Goal: Transaction & Acquisition: Book appointment/travel/reservation

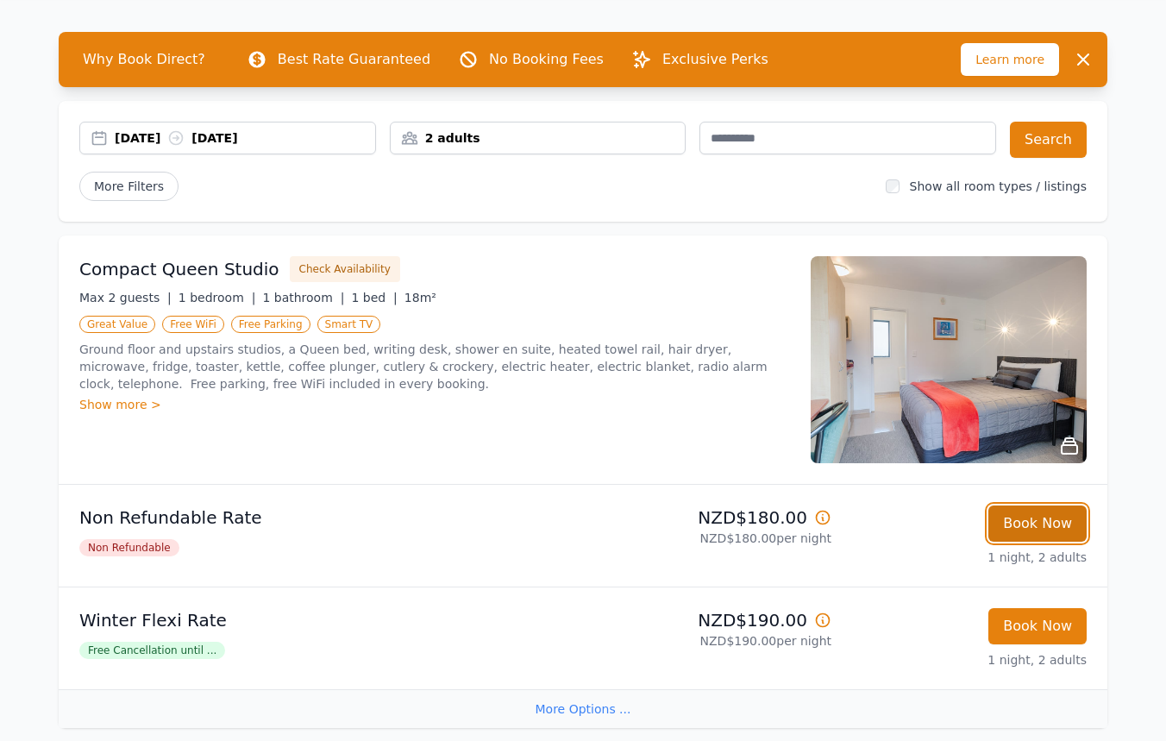
click at [1016, 531] on button "Book Now" at bounding box center [1037, 523] width 98 height 36
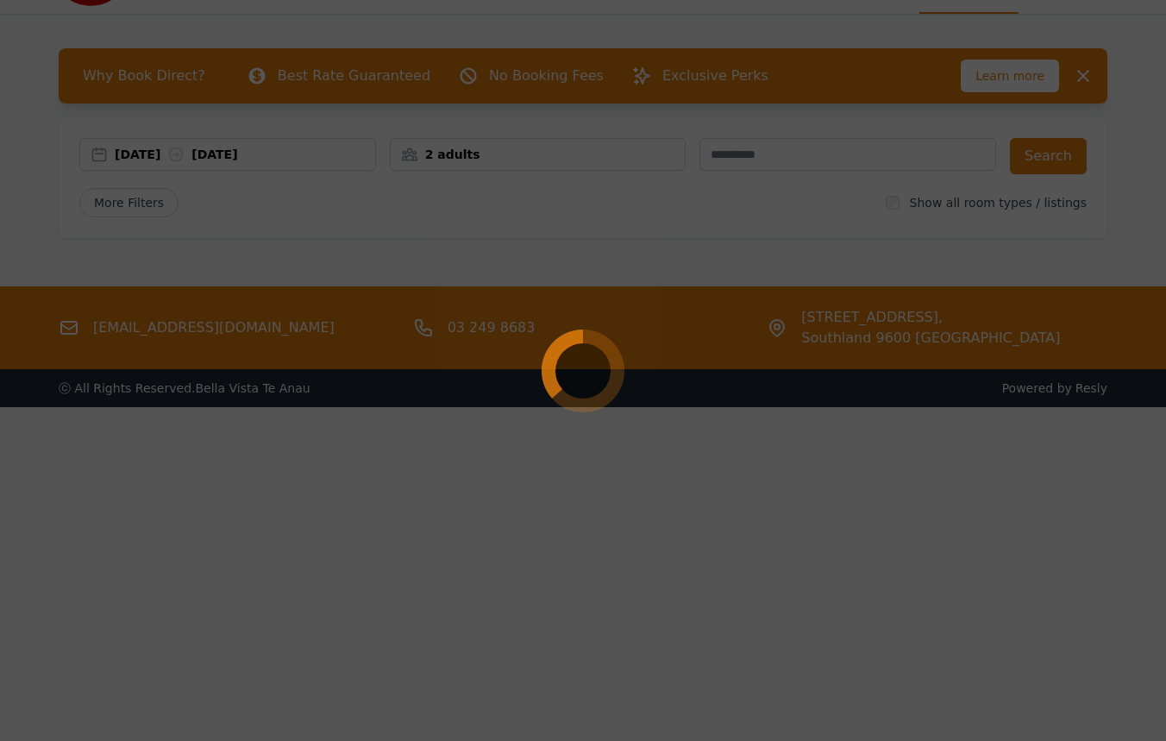
select select "**"
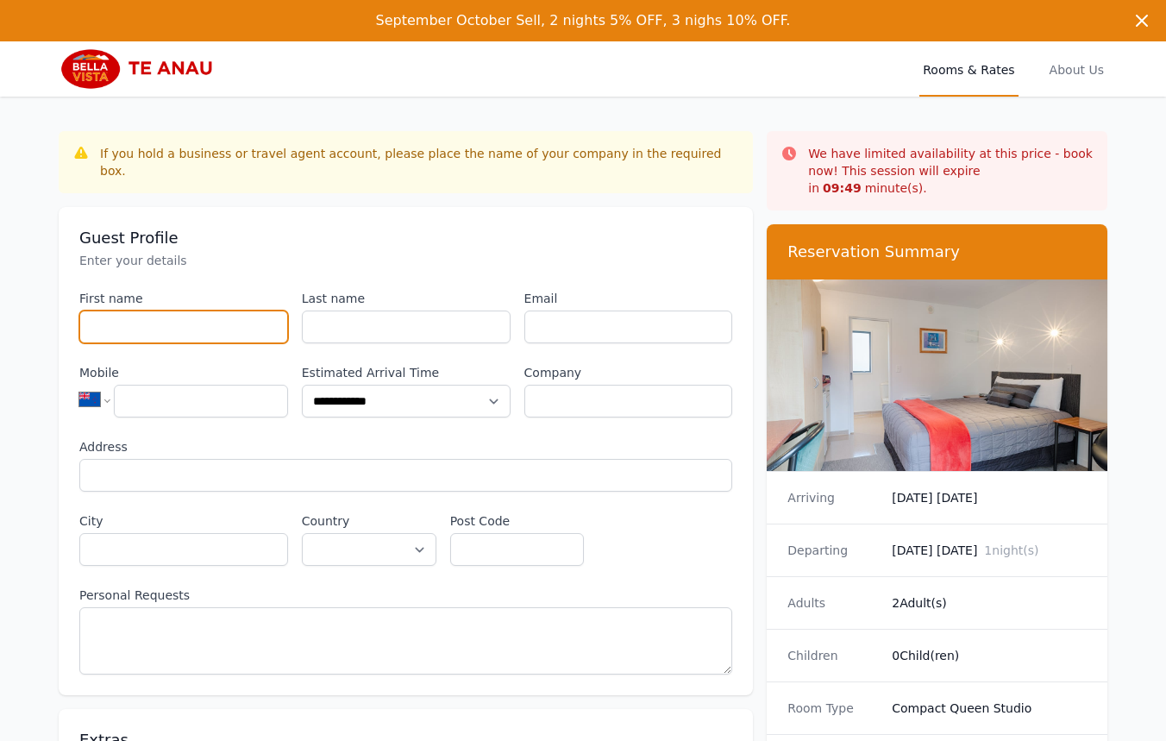
click at [153, 311] on input "First name" at bounding box center [183, 326] width 209 height 33
click at [376, 290] on label "Last name" at bounding box center [406, 298] width 209 height 17
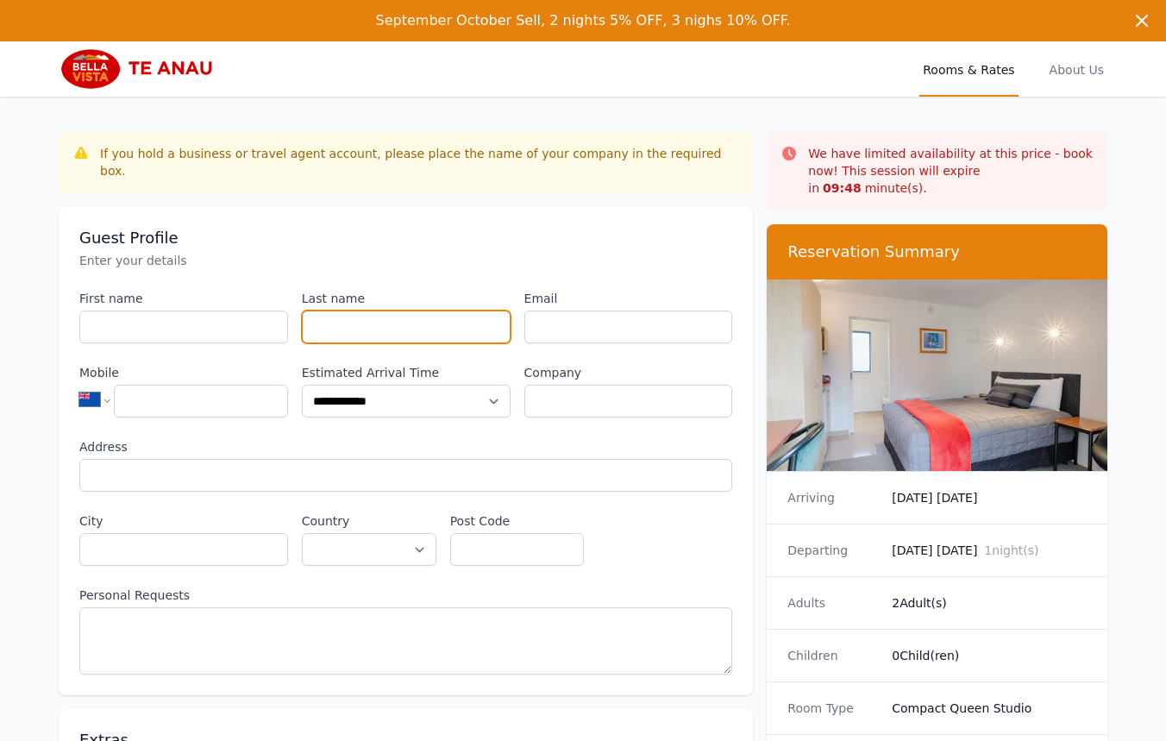
click at [376, 310] on input "Last name" at bounding box center [406, 326] width 209 height 33
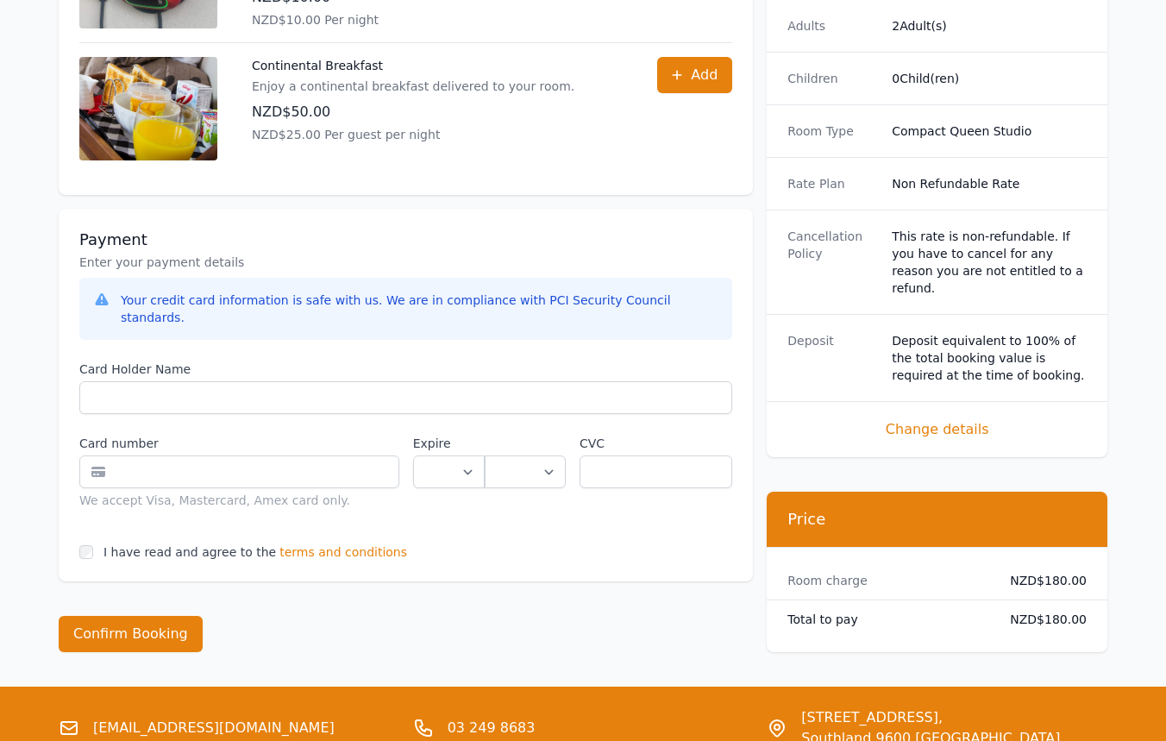
scroll to position [995, 0]
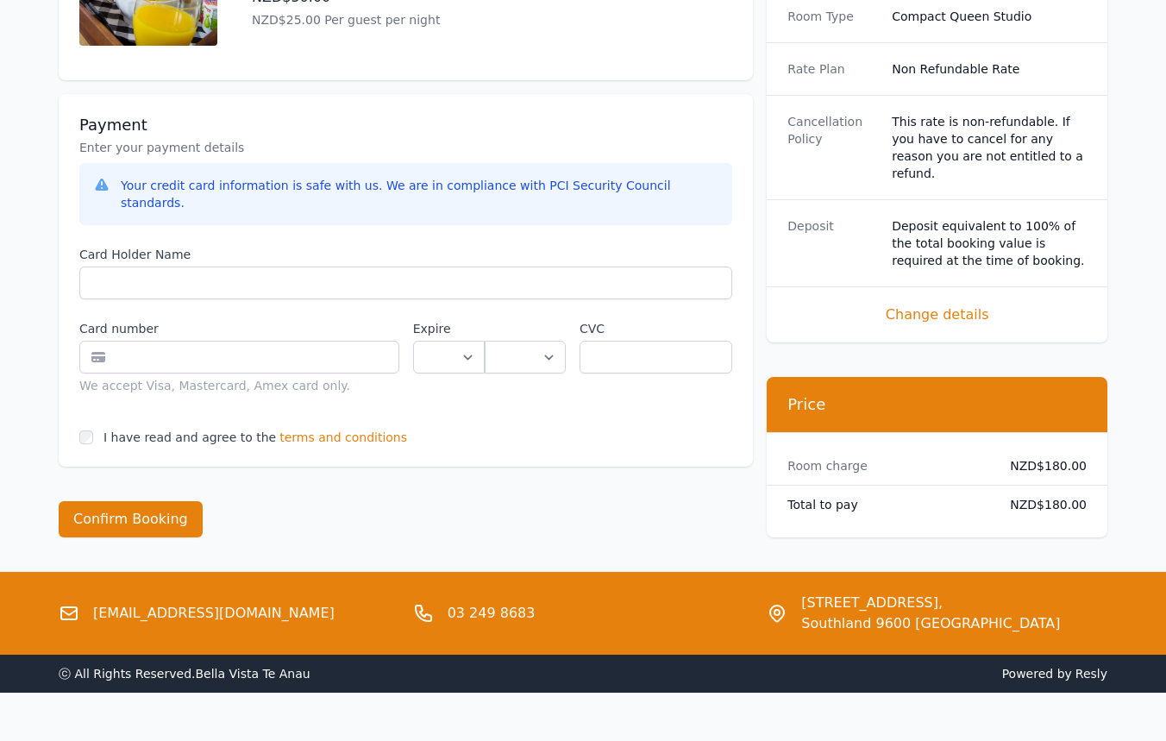
click at [313, 429] on span "terms and conditions" at bounding box center [343, 437] width 128 height 17
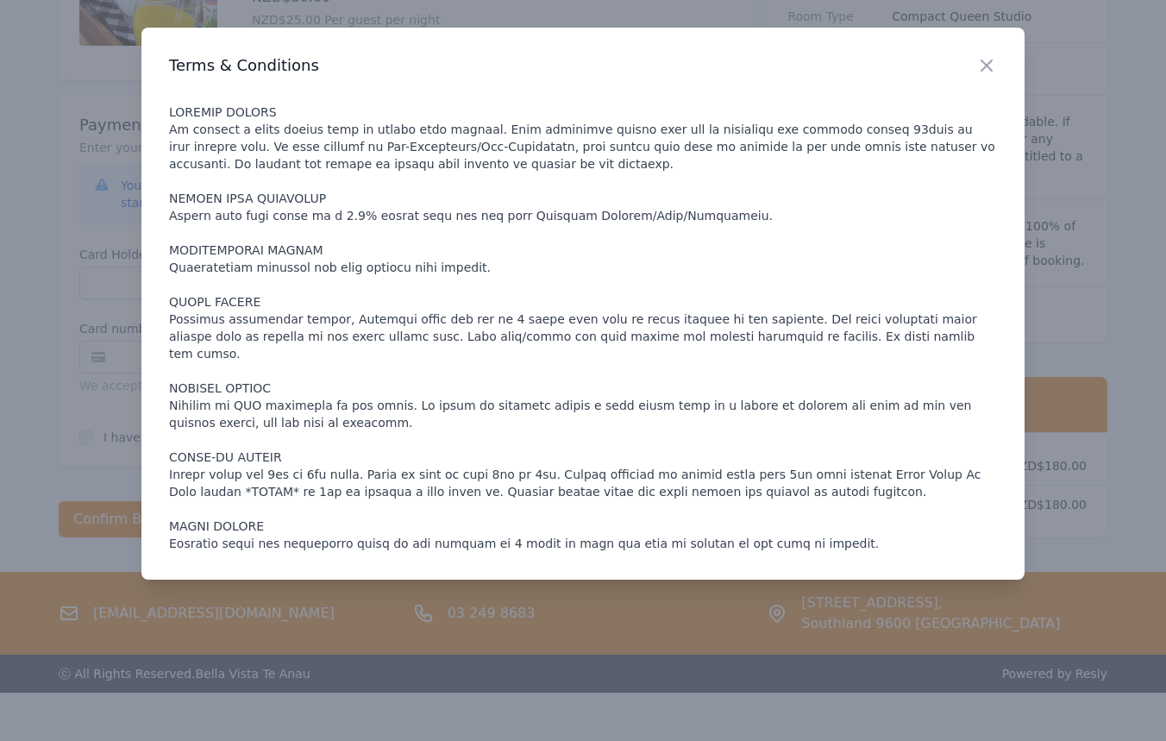
click at [582, 247] on p at bounding box center [583, 327] width 828 height 448
click at [38, 150] on div at bounding box center [583, 370] width 1166 height 741
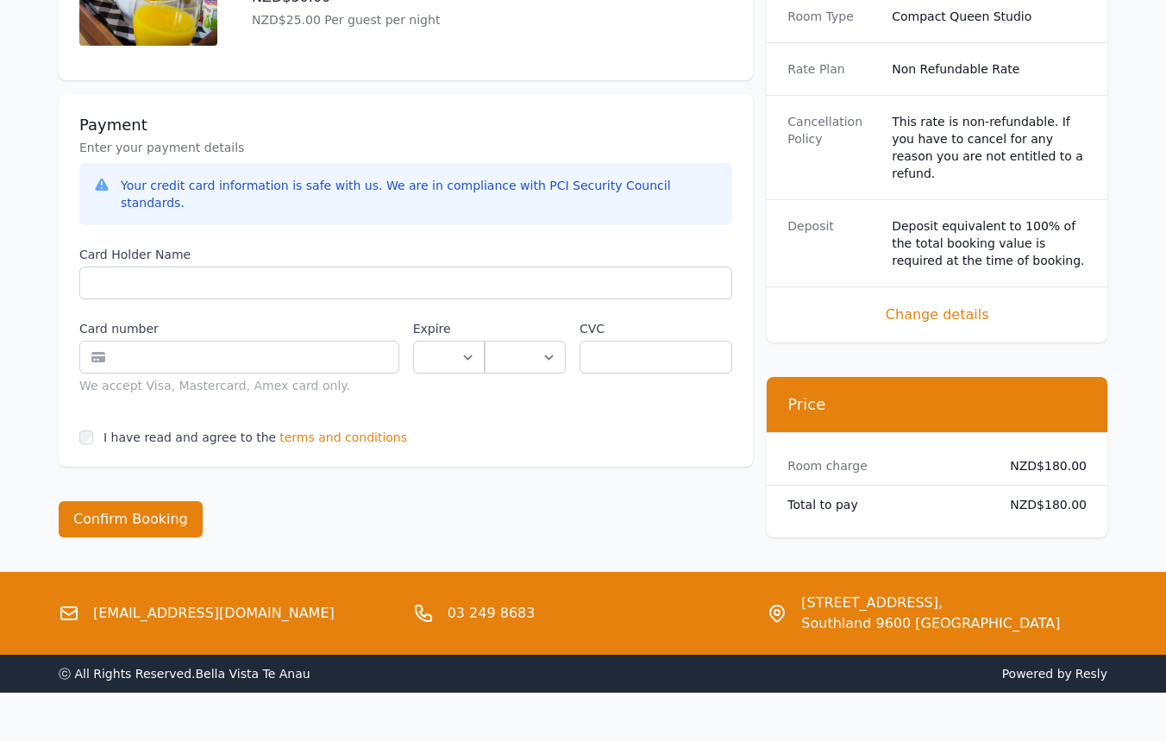
click at [310, 429] on span "terms and conditions" at bounding box center [343, 437] width 128 height 17
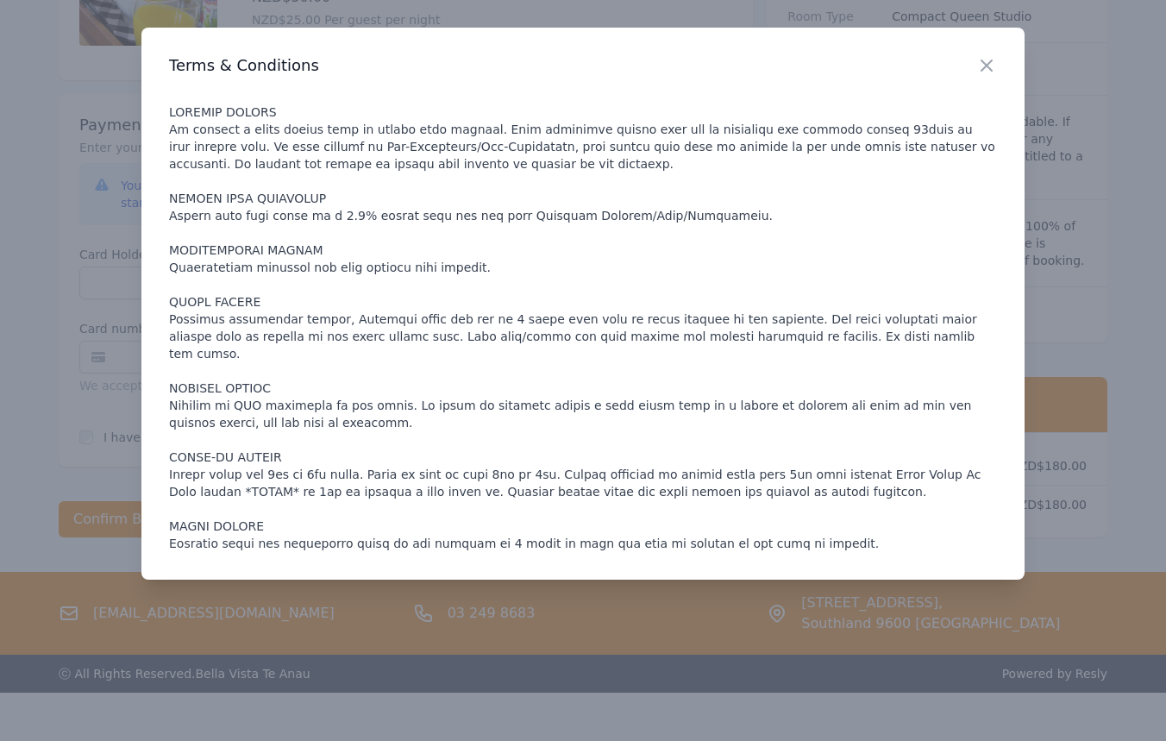
click at [42, 319] on div at bounding box center [583, 370] width 1166 height 741
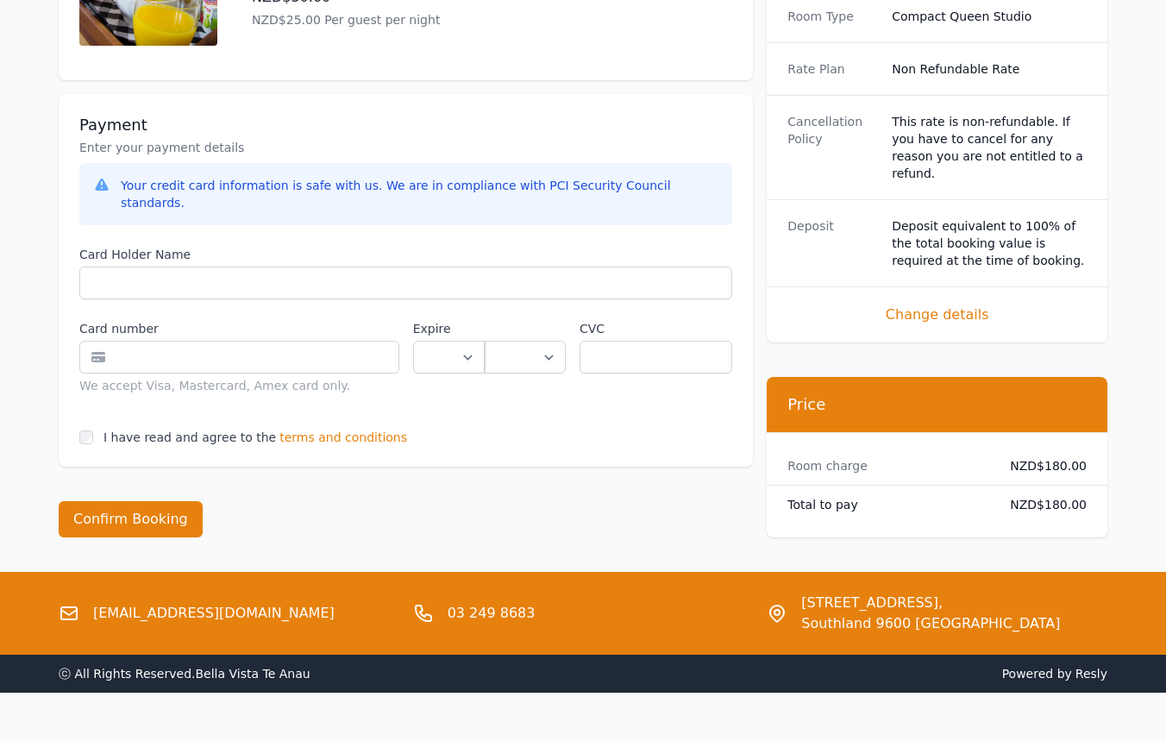
click at [322, 429] on span "terms and conditions" at bounding box center [343, 437] width 128 height 17
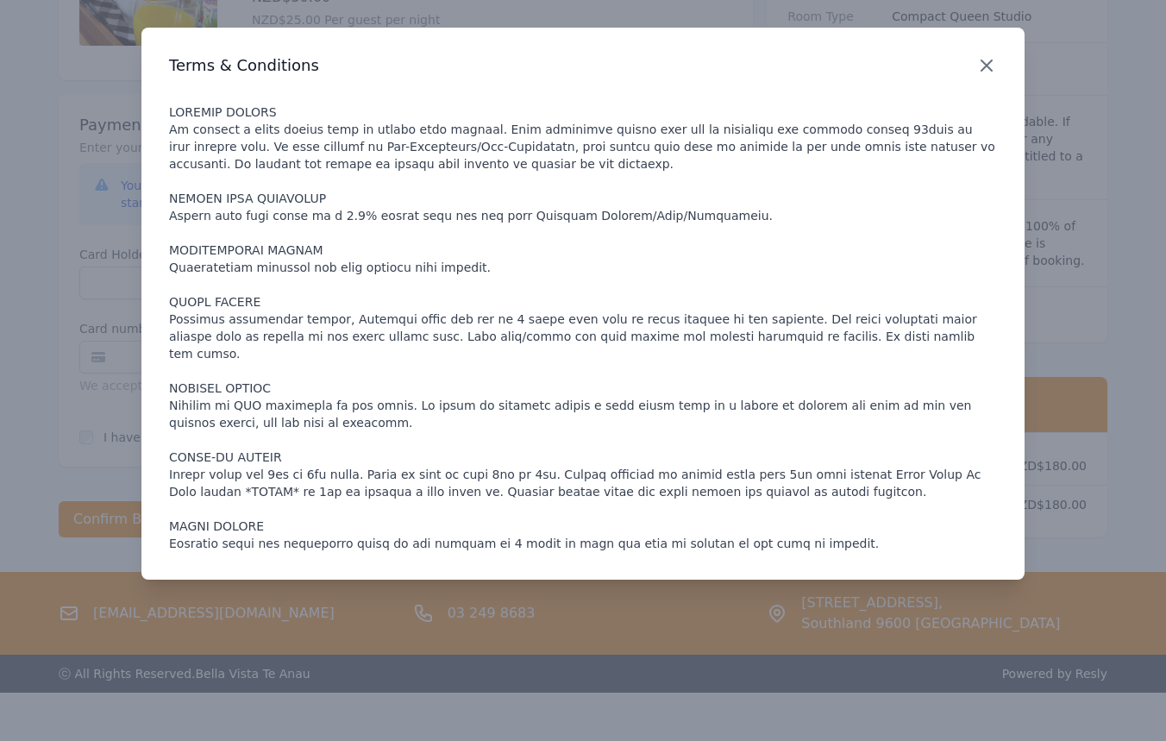
click at [987, 66] on icon "button" at bounding box center [986, 65] width 10 height 10
